Goal: Transaction & Acquisition: Obtain resource

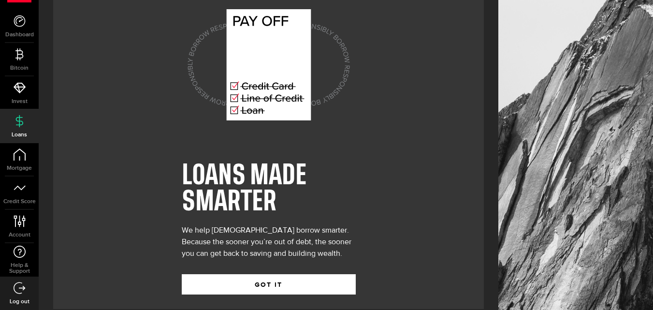
scroll to position [27, 0]
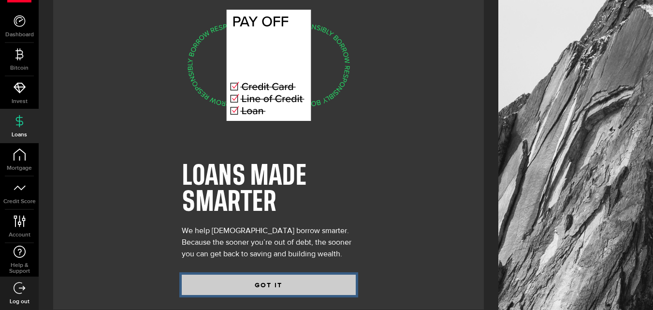
click at [206, 276] on button "GOT IT" at bounding box center [269, 285] width 174 height 20
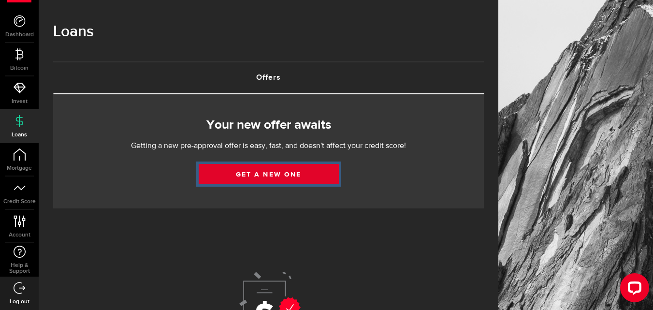
click at [257, 173] on link "Get a new one" at bounding box center [269, 174] width 140 height 20
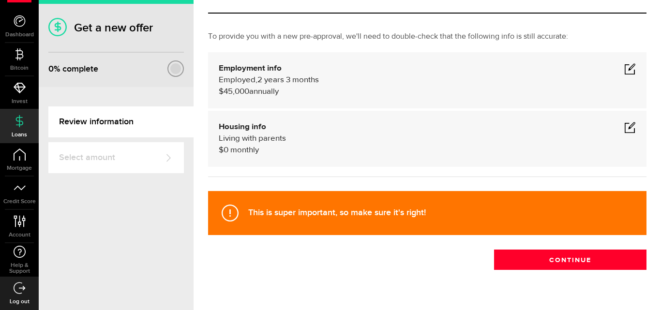
scroll to position [40, 0]
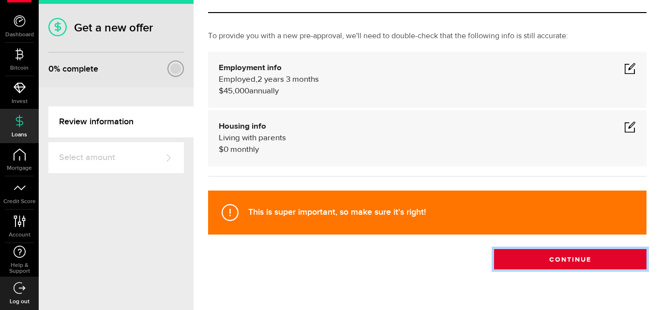
click at [547, 257] on button "Continue" at bounding box center [570, 259] width 152 height 20
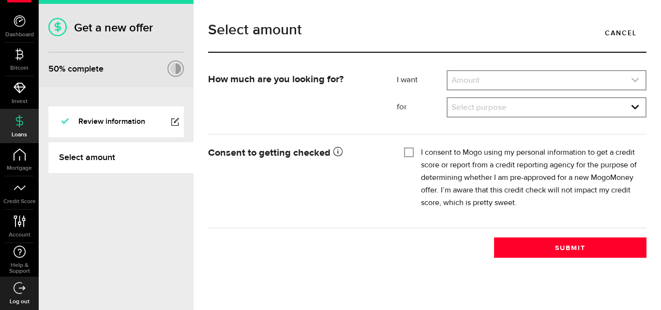
click at [545, 86] on link "expand select" at bounding box center [546, 80] width 198 height 18
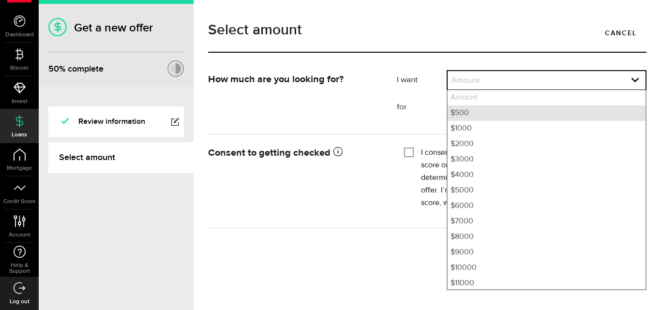
click at [537, 113] on li "$500" at bounding box center [546, 112] width 198 height 15
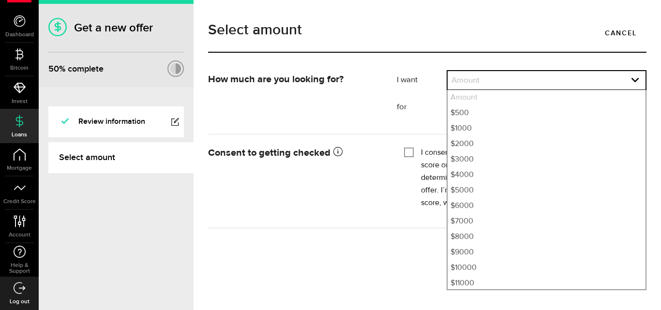
select select "500"
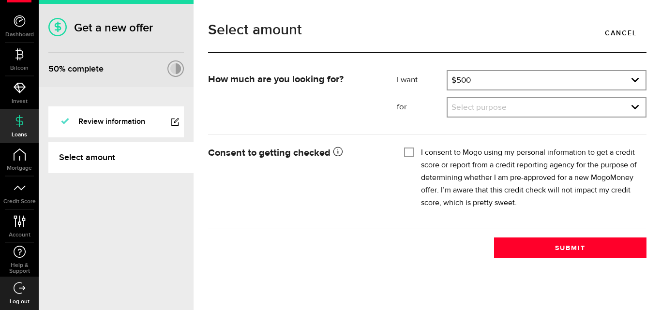
click at [537, 113] on link "expand select" at bounding box center [546, 107] width 198 height 18
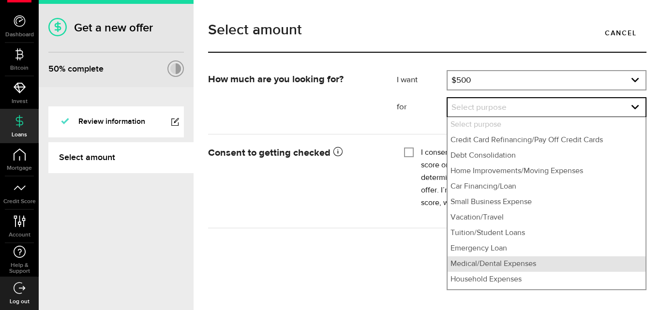
click at [557, 263] on li "Medical/Dental Expenses" at bounding box center [546, 263] width 198 height 15
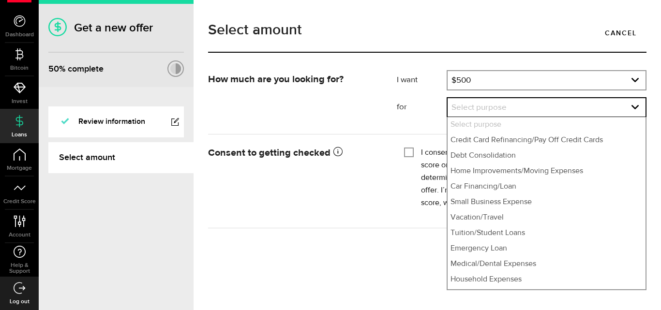
select select "Medical/Dental Expenses"
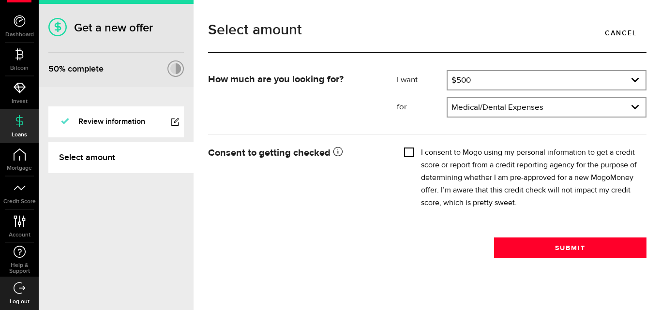
click at [407, 153] on input "I consent to Mogo using my personal information to get a credit score or report…" at bounding box center [409, 152] width 10 height 10
checkbox input "true"
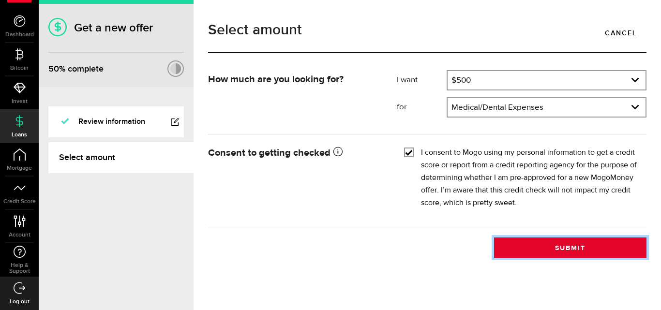
click at [538, 252] on button "Submit" at bounding box center [570, 247] width 152 height 20
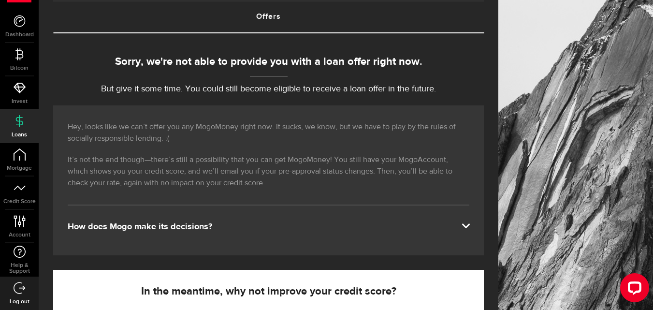
scroll to position [62, 0]
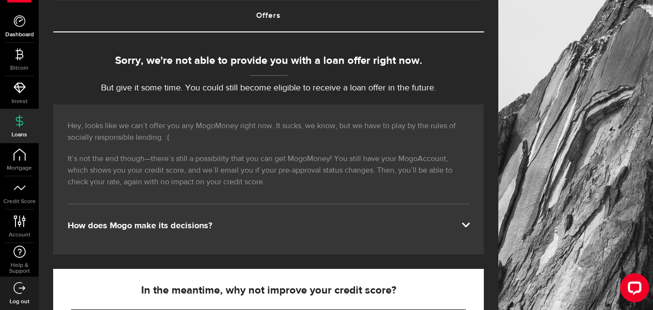
click at [20, 34] on span "Dashboard" at bounding box center [19, 35] width 39 height 6
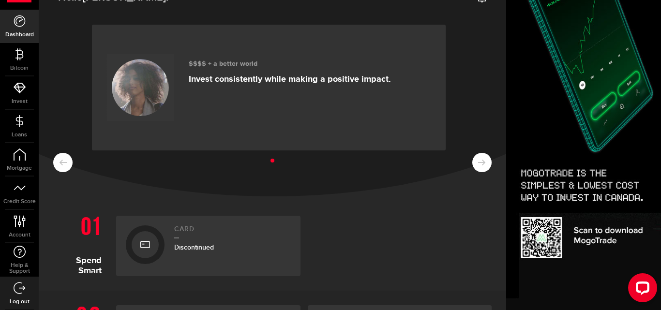
scroll to position [21, 0]
click at [199, 250] on span "Discontinued" at bounding box center [194, 247] width 40 height 8
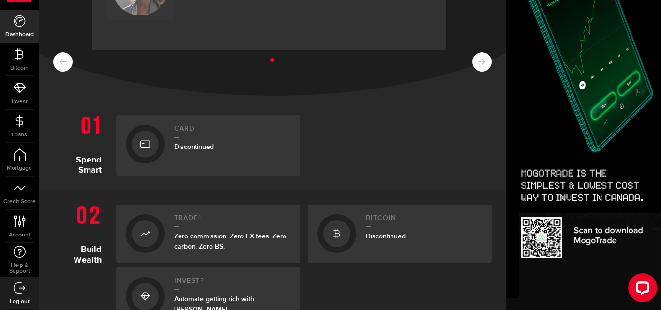
scroll to position [143, 0]
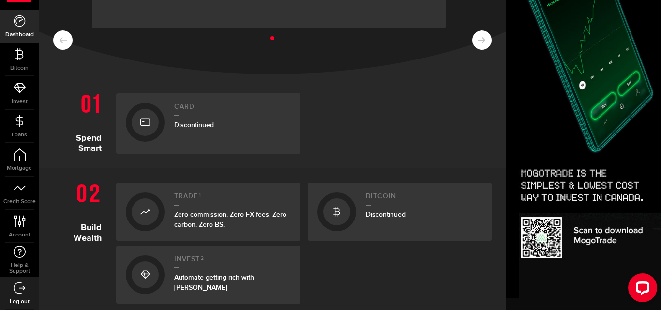
click at [184, 127] on span "Discontinued" at bounding box center [194, 125] width 40 height 8
click at [146, 124] on icon at bounding box center [145, 122] width 10 height 15
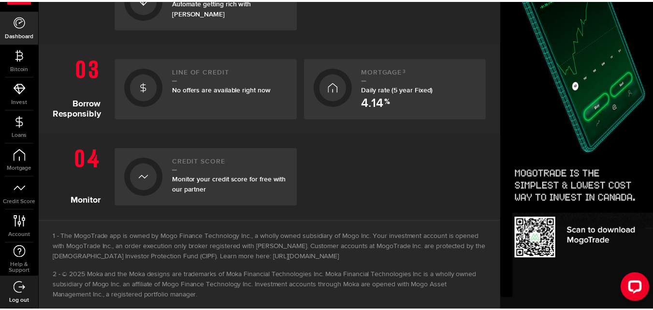
scroll to position [418, 0]
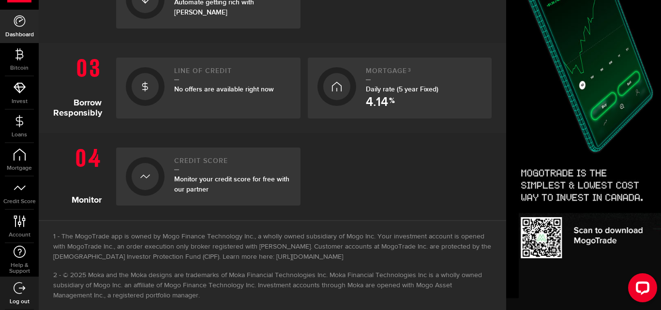
click at [146, 178] on icon at bounding box center [145, 176] width 10 height 15
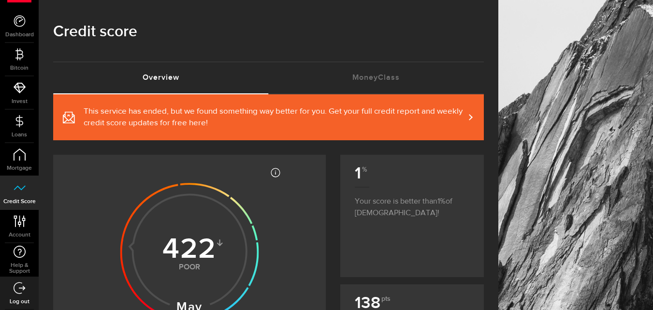
click at [147, 115] on span "This service has ended, but we found something way better for you. Get your ful…" at bounding box center [274, 117] width 381 height 23
